Goal: Information Seeking & Learning: Understand process/instructions

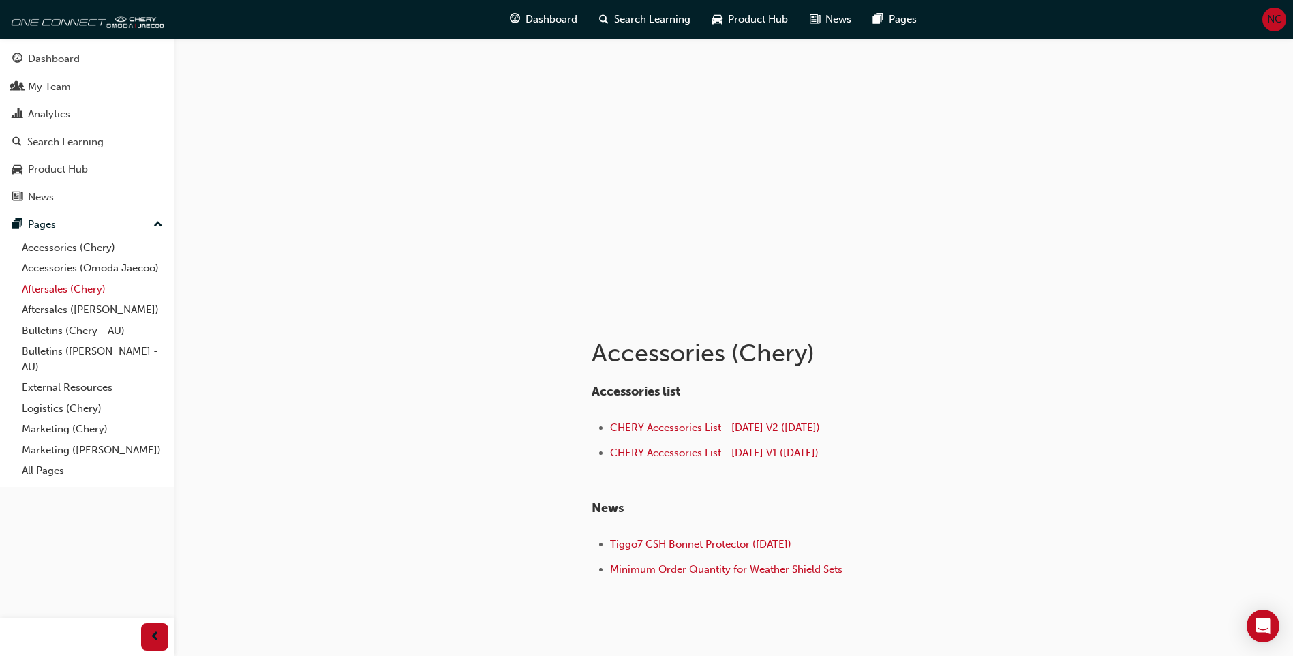
click at [78, 290] on link "Aftersales (Chery)" at bounding box center [92, 289] width 152 height 21
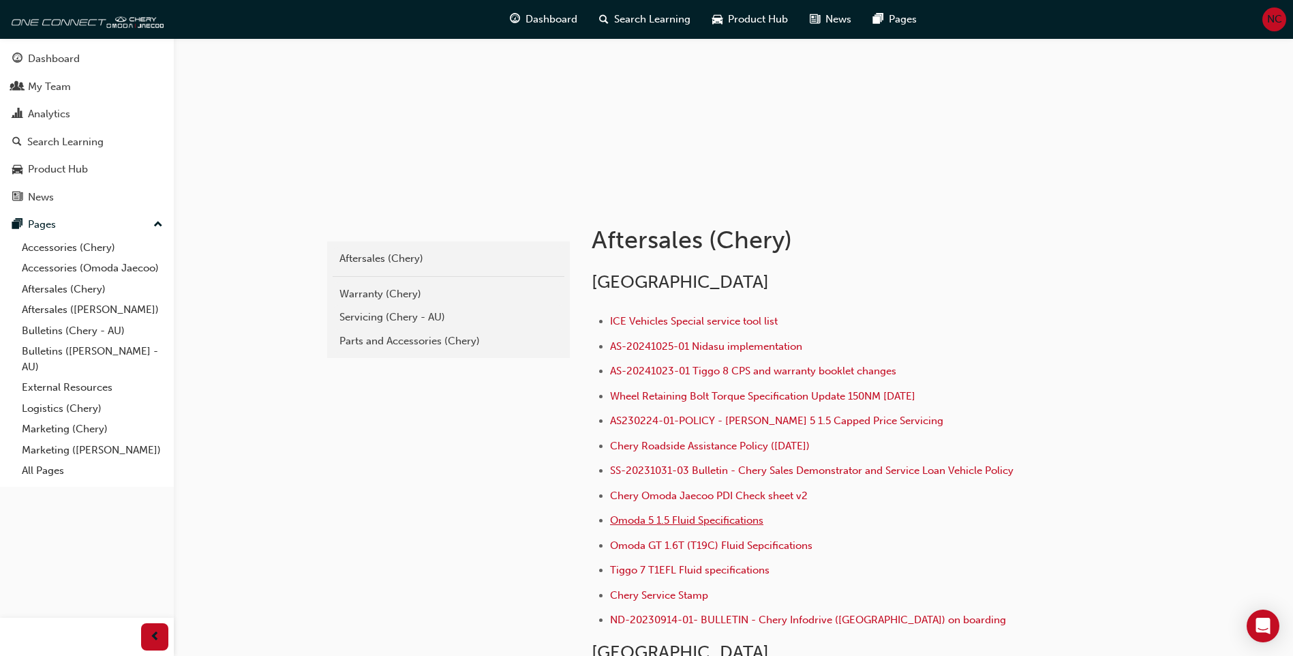
scroll to position [136, 0]
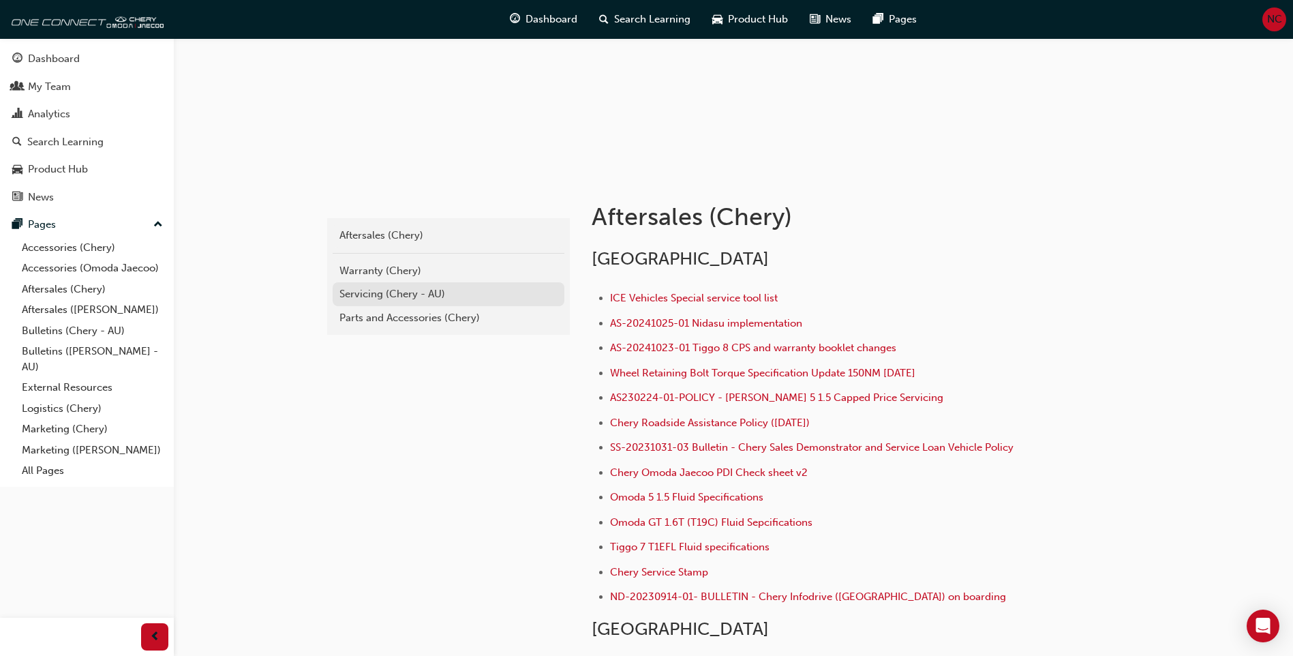
click at [377, 288] on div "Servicing (Chery - AU)" at bounding box center [448, 294] width 218 height 16
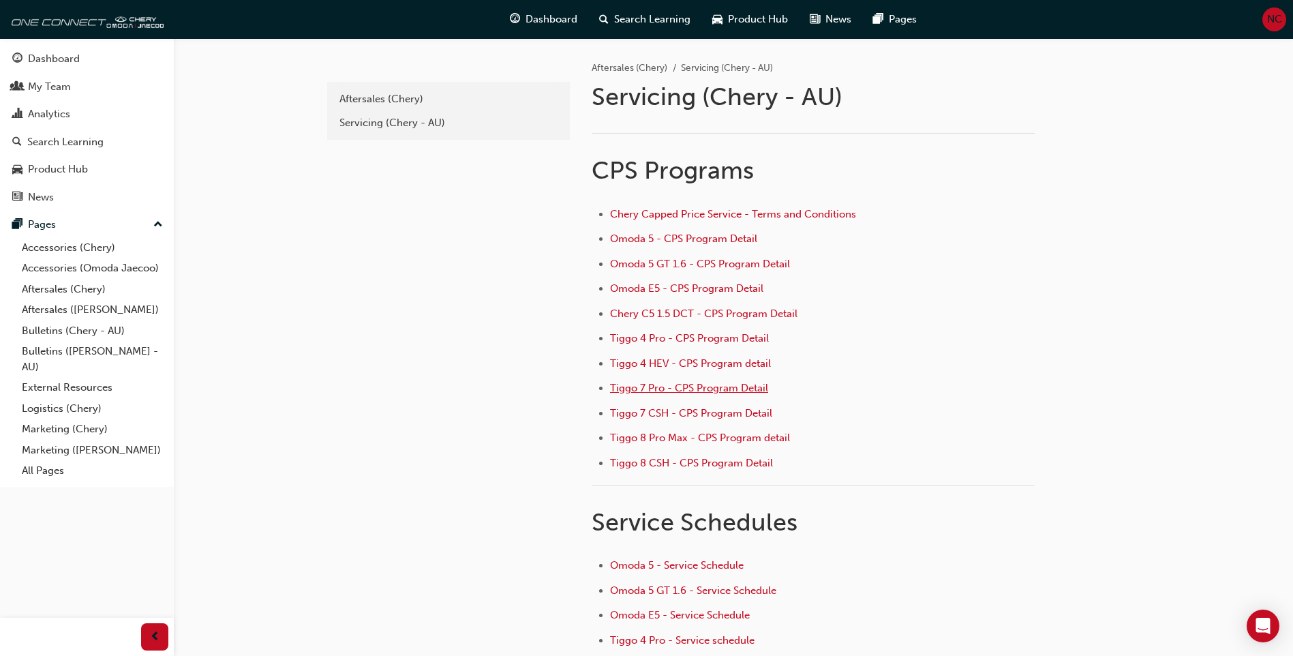
click at [643, 386] on span "Tiggo 7 Pro - CPS Program Detail" at bounding box center [689, 388] width 158 height 12
